Goal: Navigation & Orientation: Find specific page/section

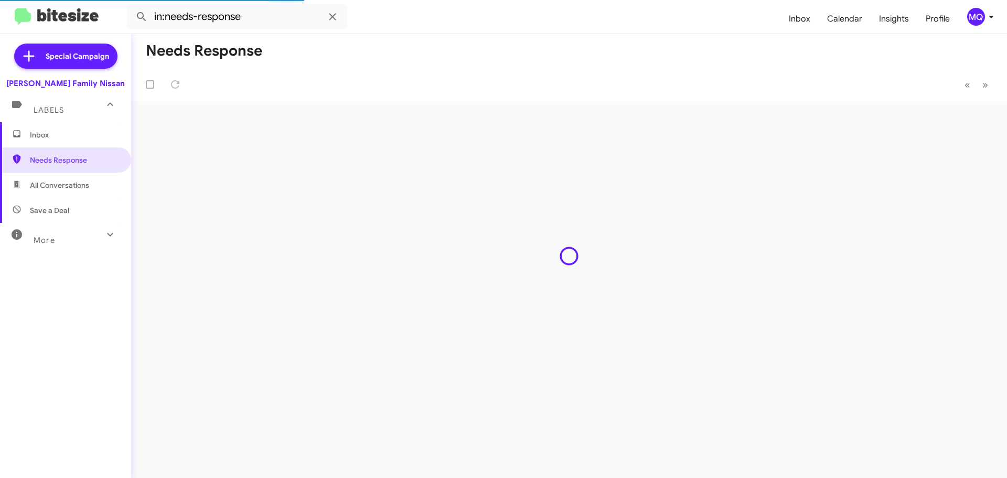
click at [72, 240] on div "More" at bounding box center [54, 235] width 93 height 19
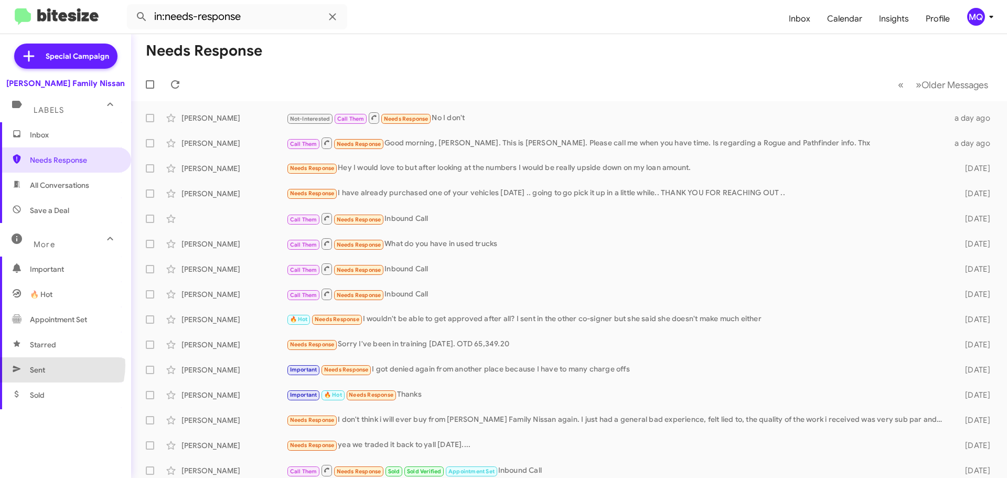
click at [50, 365] on span "Sent" at bounding box center [65, 369] width 131 height 25
type input "in:sent"
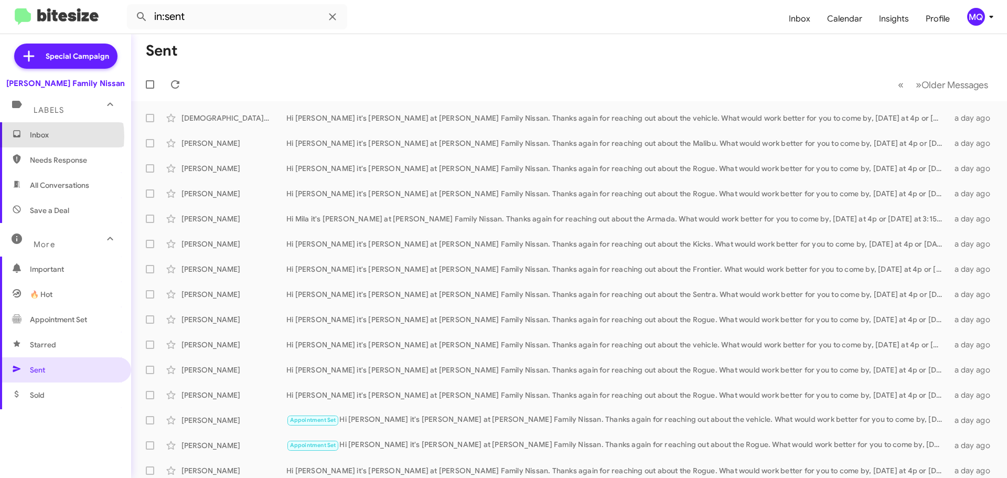
click at [37, 136] on span "Inbox" at bounding box center [74, 135] width 89 height 10
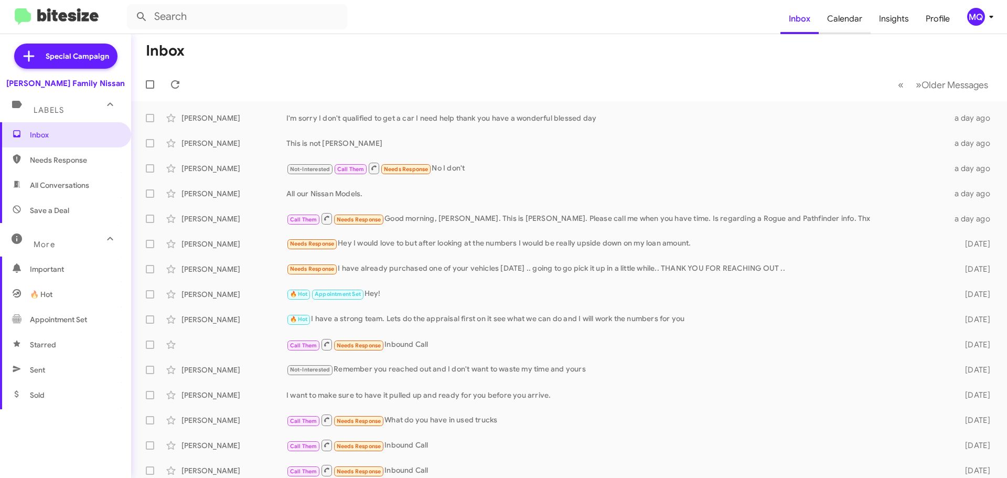
click at [856, 23] on span "Calendar" at bounding box center [845, 19] width 52 height 30
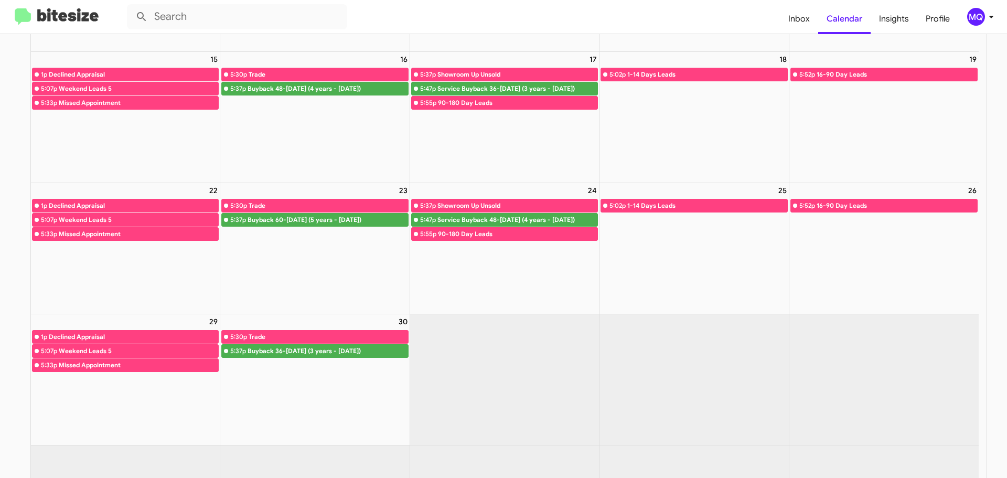
scroll to position [309, 0]
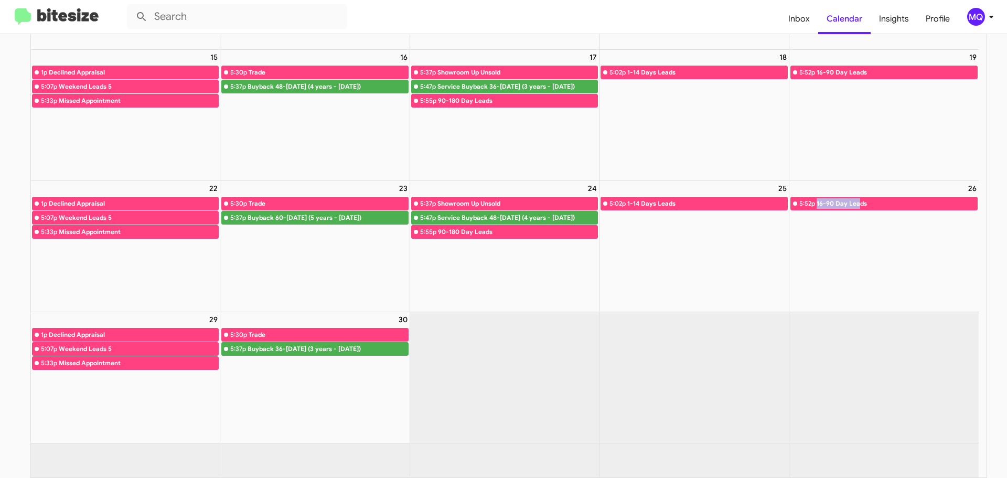
drag, startPoint x: 815, startPoint y: 216, endPoint x: 857, endPoint y: 213, distance: 42.0
click at [857, 210] on link "5:52p 16-90 Day Leads" at bounding box center [883, 204] width 187 height 14
click at [94, 312] on div "22 1p Declined Appraisal 5:07p Weekend Leads 5 5:33p Missed Appointment" at bounding box center [125, 246] width 189 height 131
drag, startPoint x: 58, startPoint y: 369, endPoint x: 140, endPoint y: 367, distance: 82.4
click at [140, 356] on link "5:07p Weekend Leads 5" at bounding box center [125, 349] width 187 height 14
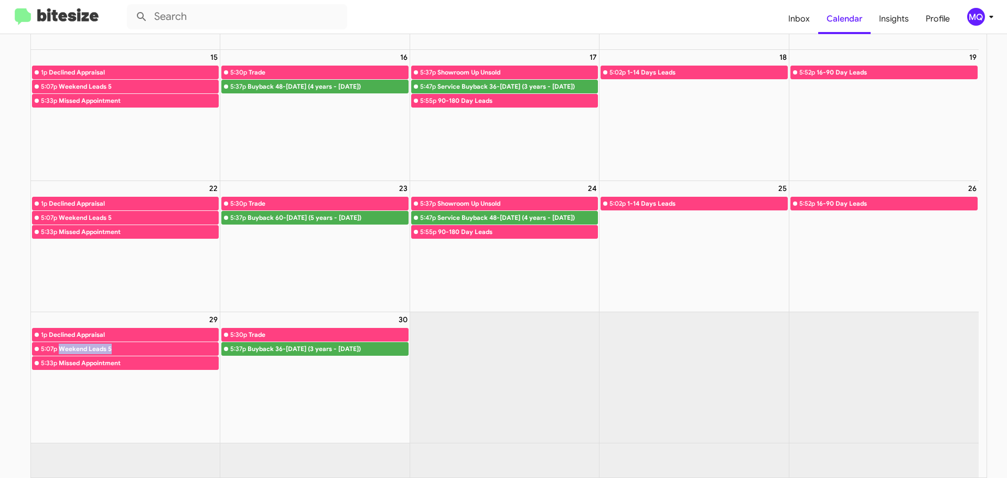
click at [140, 354] on div "Weekend Leads 5" at bounding box center [139, 348] width 160 height 10
click at [298, 130] on div "16 5:30p Trade 5:37p Buyback 48-[DATE] (4 years - [DATE])" at bounding box center [314, 115] width 189 height 131
click at [293, 173] on div "16 5:30p Trade 5:37p Buyback 48-[DATE] (4 years - [DATE])" at bounding box center [314, 115] width 189 height 131
